Goal: Information Seeking & Learning: Find specific fact

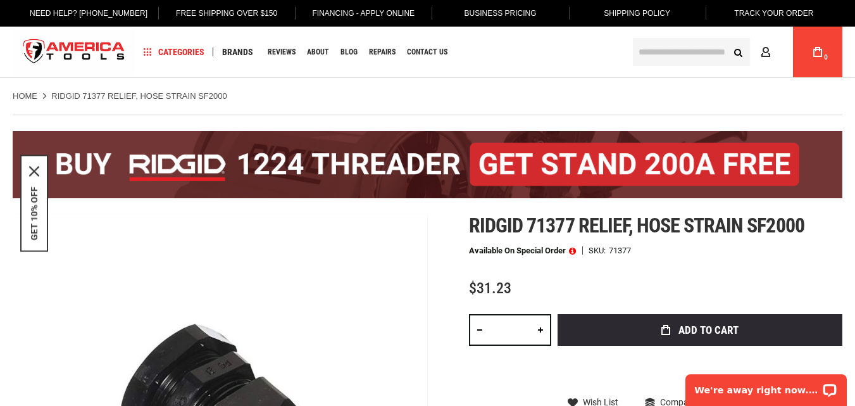
click at [690, 49] on input "text" at bounding box center [691, 52] width 117 height 28
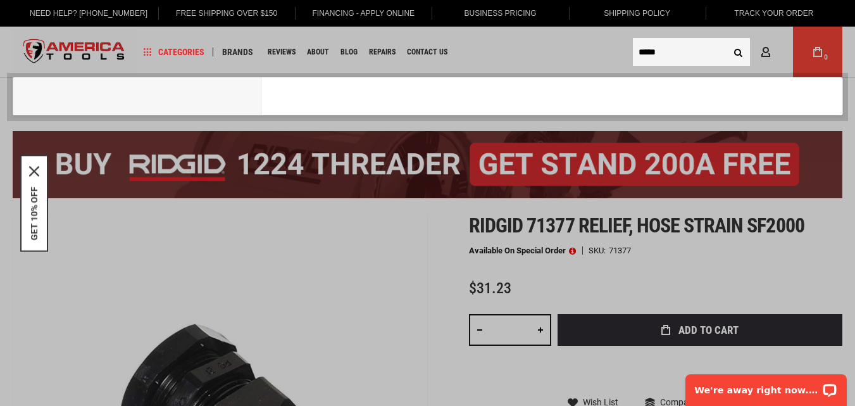
type input "*****"
click at [726, 40] on button "Search" at bounding box center [738, 52] width 24 height 24
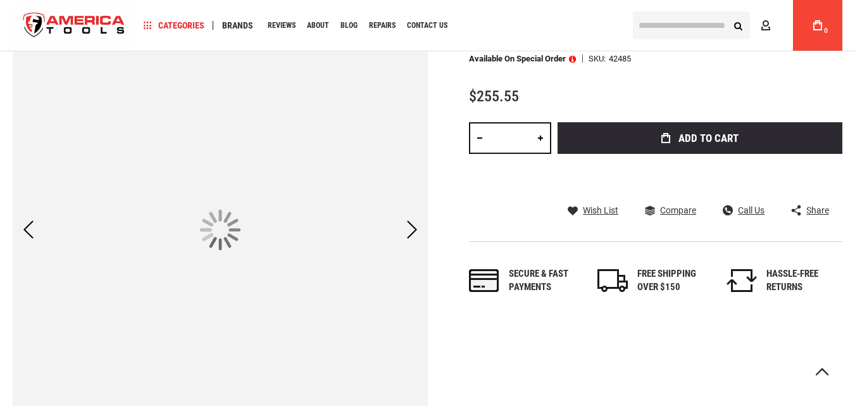
click at [412, 235] on div "Next" at bounding box center [412, 230] width 32 height 44
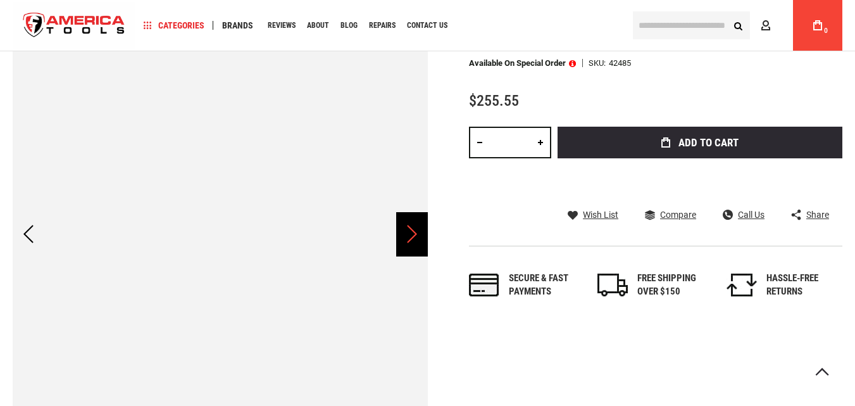
scroll to position [190, 0]
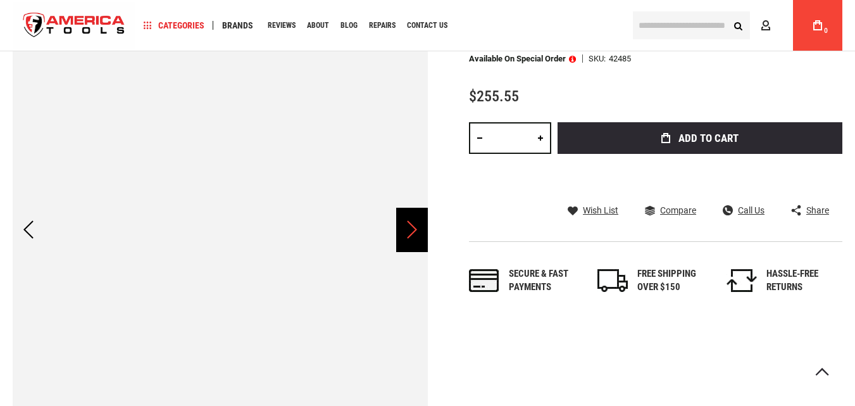
click at [418, 225] on div "Next" at bounding box center [412, 230] width 32 height 44
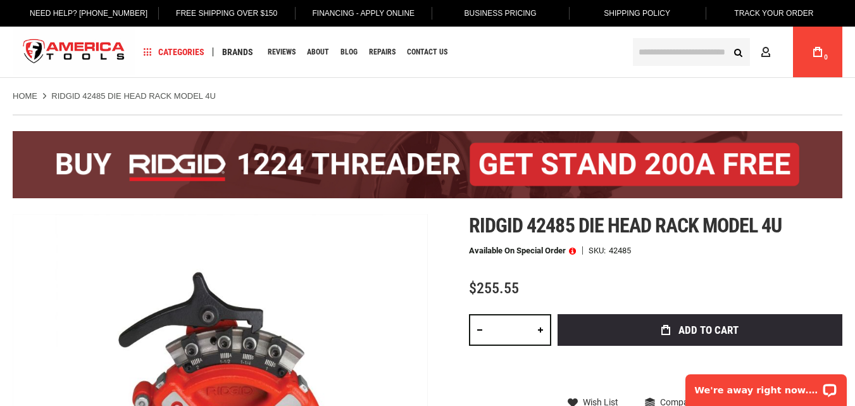
scroll to position [0, 0]
